Goal: Communication & Community: Answer question/provide support

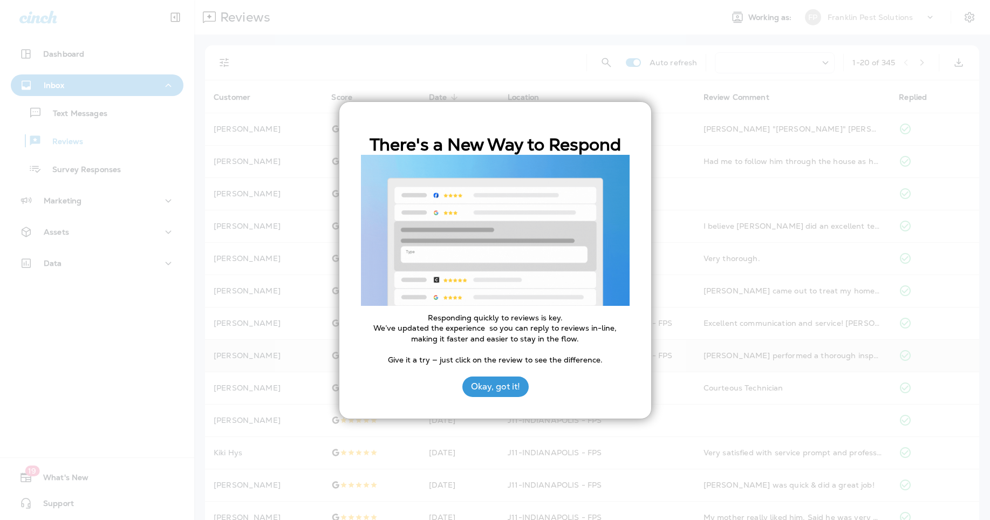
click at [502, 387] on button "Okay, got it!" at bounding box center [495, 386] width 66 height 20
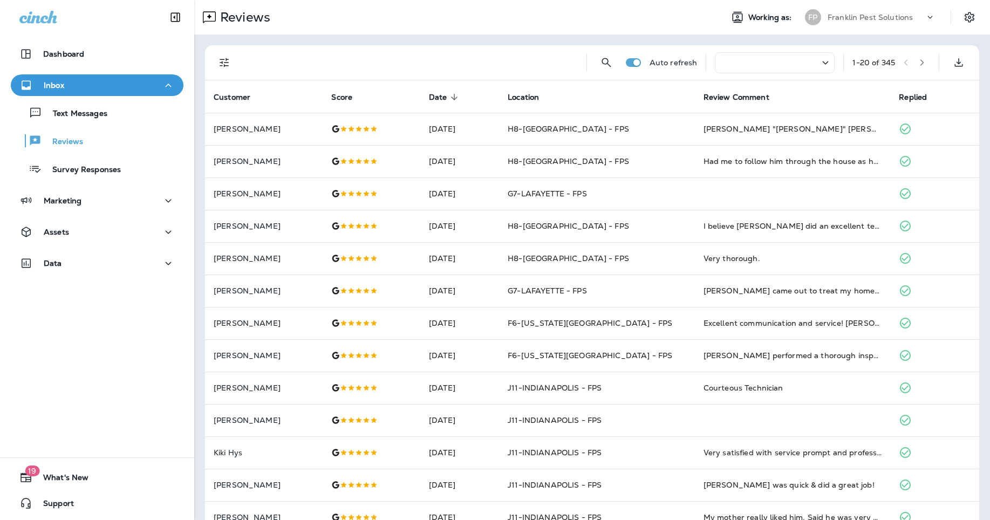
click at [846, 17] on p "Franklin Pest Solutions" at bounding box center [869, 17] width 85 height 9
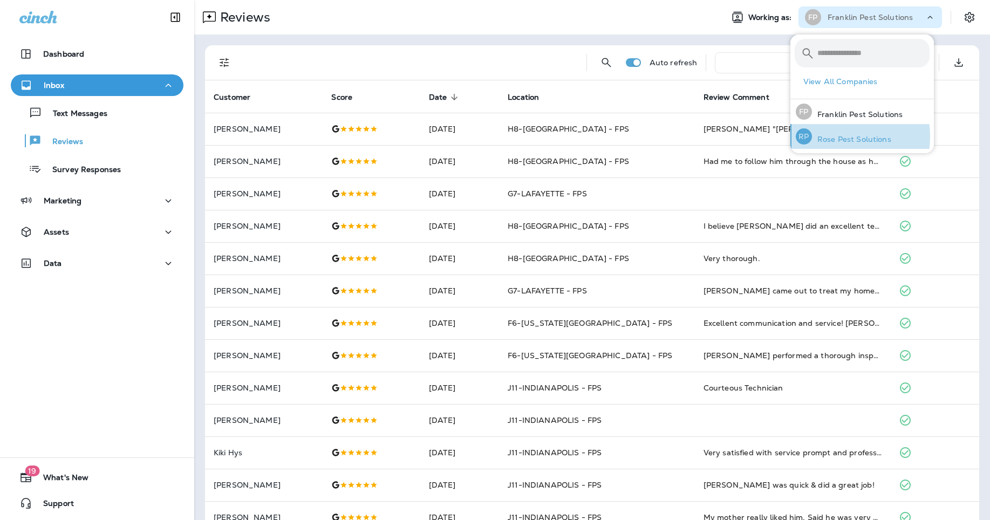
click at [834, 136] on p "Rose Pest Solutions" at bounding box center [851, 139] width 79 height 9
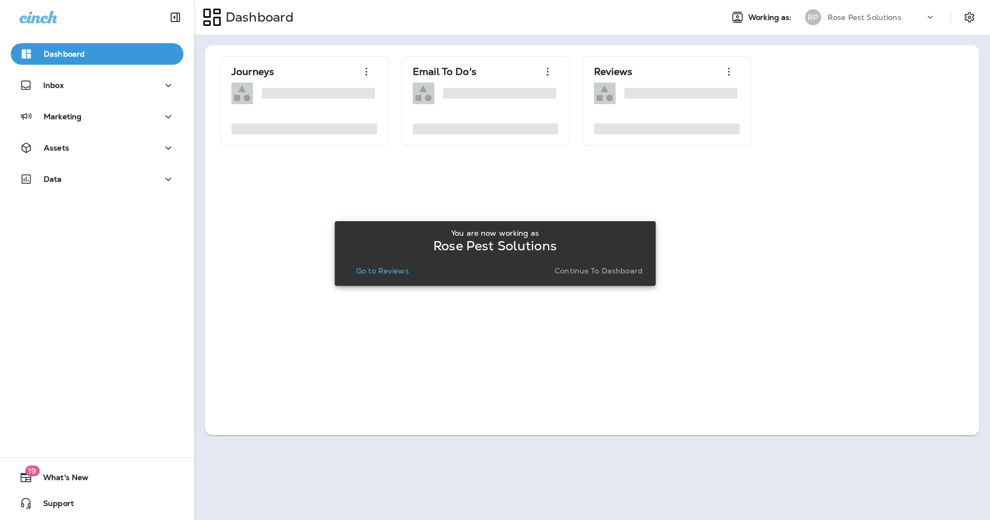
click at [393, 271] on p "Go to Reviews" at bounding box center [382, 270] width 53 height 9
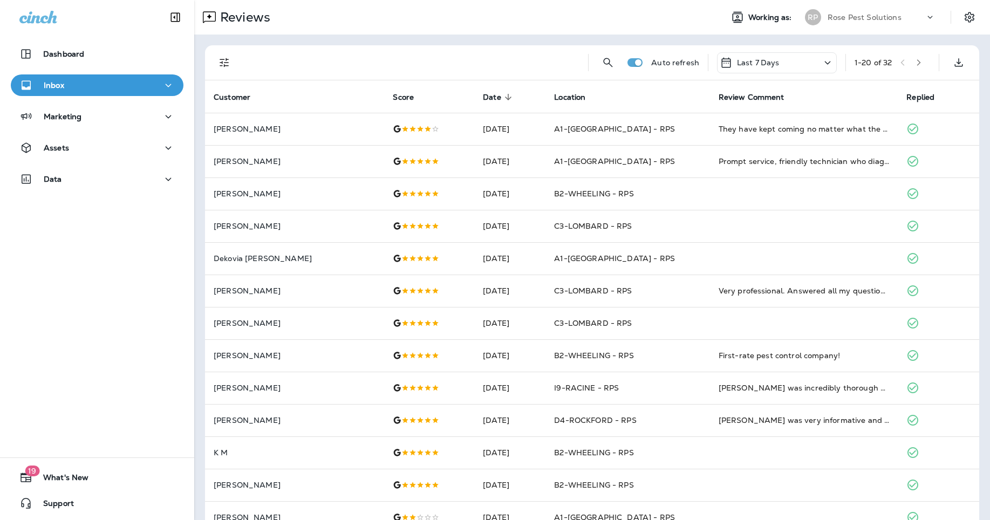
click at [95, 84] on div "Inbox" at bounding box center [96, 85] width 155 height 13
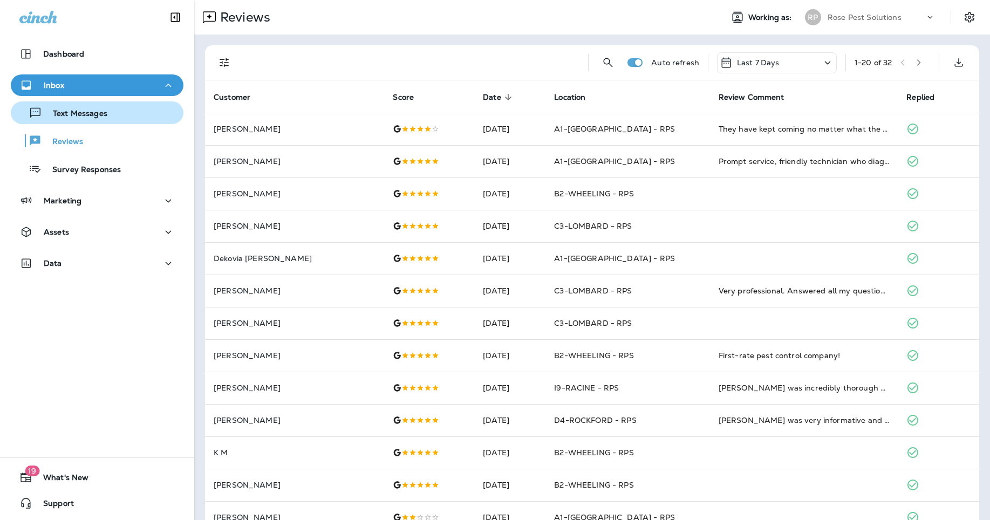
click at [94, 106] on div "Text Messages" at bounding box center [61, 113] width 92 height 16
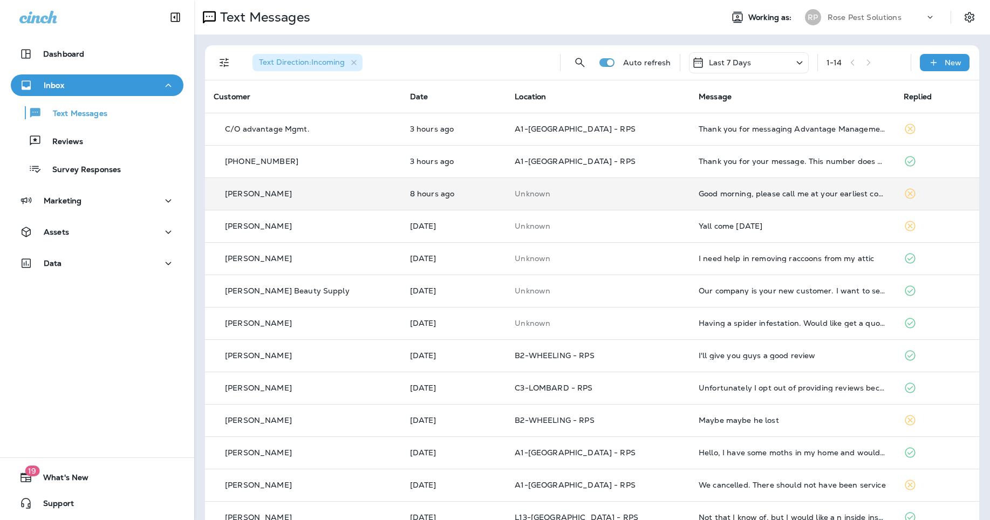
click at [646, 198] on td "Unknown" at bounding box center [598, 193] width 184 height 32
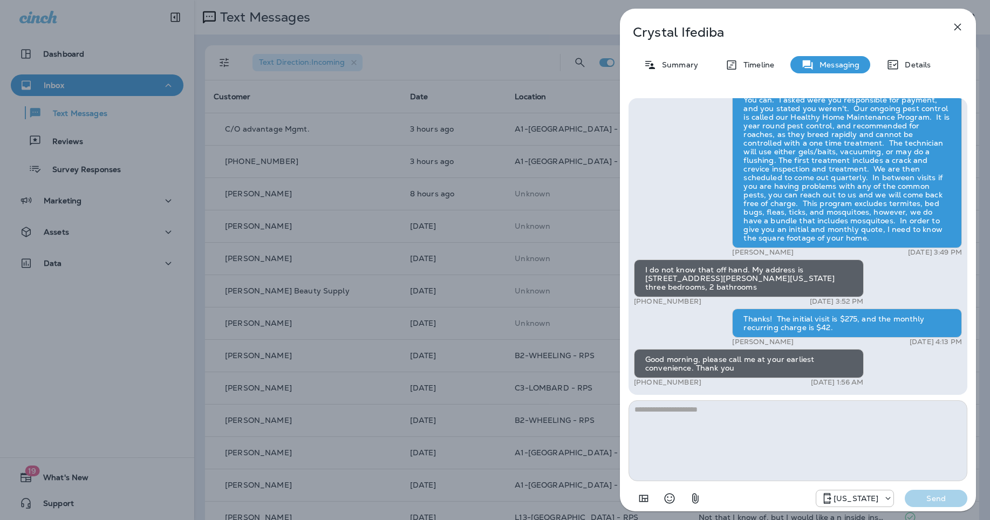
drag, startPoint x: 801, startPoint y: 271, endPoint x: 751, endPoint y: 294, distance: 55.5
click at [751, 294] on div "I do not know that off hand. My address is [STREET_ADDRESS][PERSON_NAME][US_STA…" at bounding box center [749, 278] width 230 height 38
click at [731, 283] on div "I do not know that off hand. My address is [STREET_ADDRESS][PERSON_NAME][US_STA…" at bounding box center [749, 278] width 230 height 38
click at [760, 284] on div "I do not know that off hand. My address is [STREET_ADDRESS][PERSON_NAME][US_STA…" at bounding box center [749, 278] width 230 height 38
drag, startPoint x: 802, startPoint y: 270, endPoint x: 778, endPoint y: 284, distance: 28.3
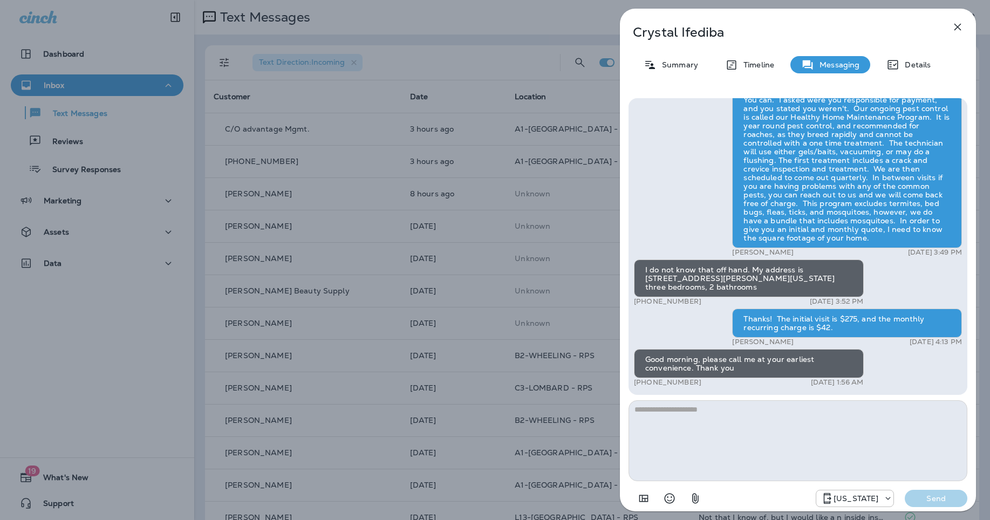
click at [778, 284] on div "I do not know that off hand. My address is [STREET_ADDRESS][PERSON_NAME][US_STA…" at bounding box center [749, 278] width 230 height 38
click at [769, 290] on div "I do not know that off hand. My address is [STREET_ADDRESS][PERSON_NAME][US_STA…" at bounding box center [749, 278] width 230 height 38
drag, startPoint x: 749, startPoint y: 288, endPoint x: 800, endPoint y: 264, distance: 56.5
click at [800, 264] on div "I do not know that off hand. My address is [STREET_ADDRESS][PERSON_NAME][US_STA…" at bounding box center [749, 278] width 230 height 38
click at [959, 26] on icon "button" at bounding box center [957, 26] width 13 height 13
